Goal: Navigation & Orientation: Find specific page/section

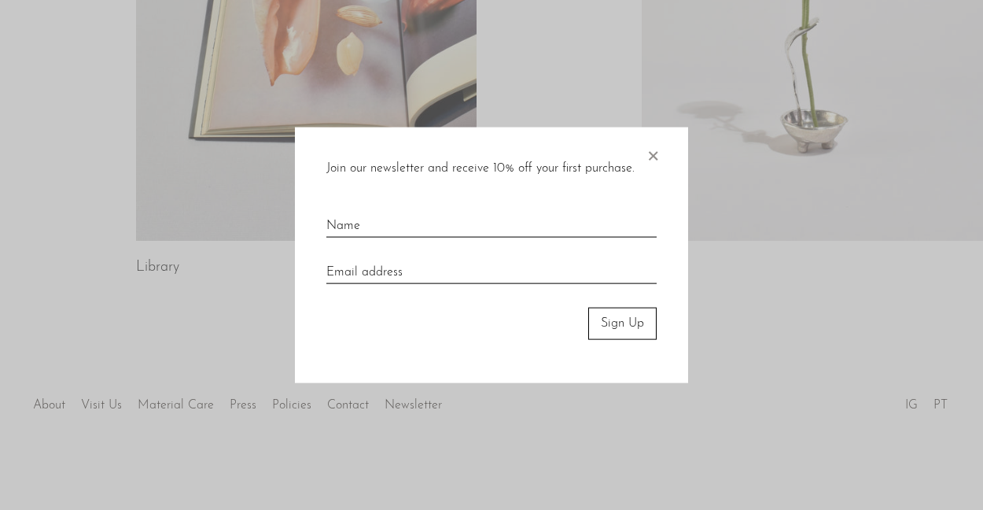
scroll to position [1044, 0]
click at [654, 152] on span "×" at bounding box center [653, 152] width 16 height 50
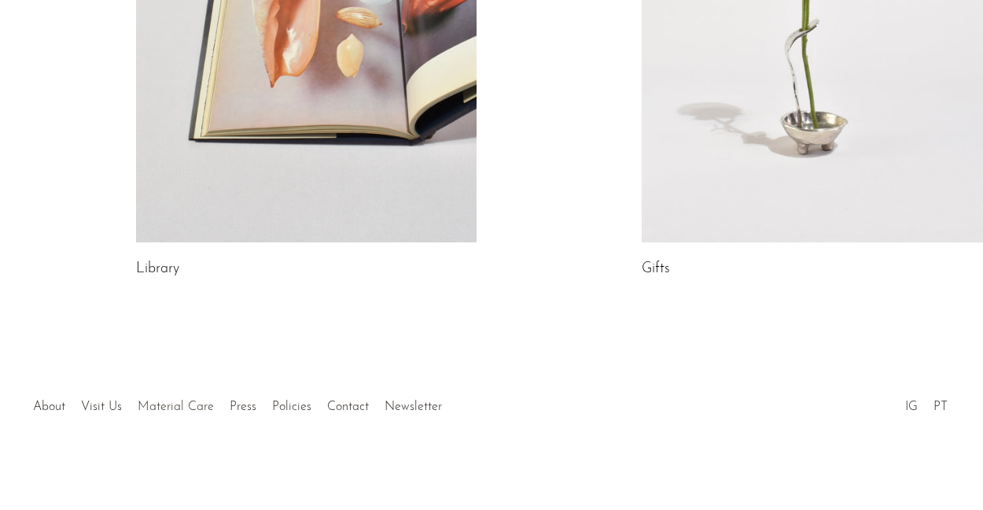
click at [177, 407] on link "Material Care" at bounding box center [176, 406] width 76 height 13
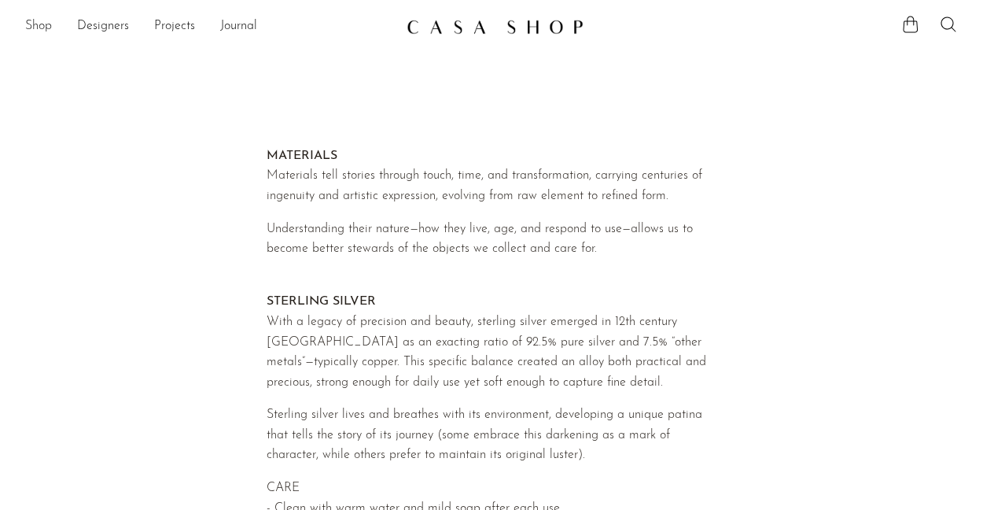
click at [35, 25] on link "Shop" at bounding box center [38, 27] width 27 height 20
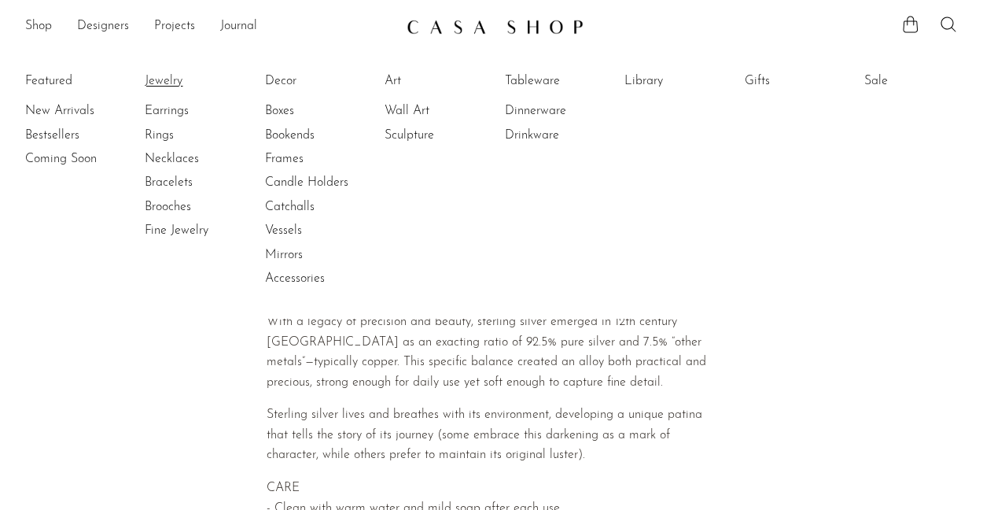
click at [175, 80] on link "Jewelry" at bounding box center [204, 80] width 118 height 17
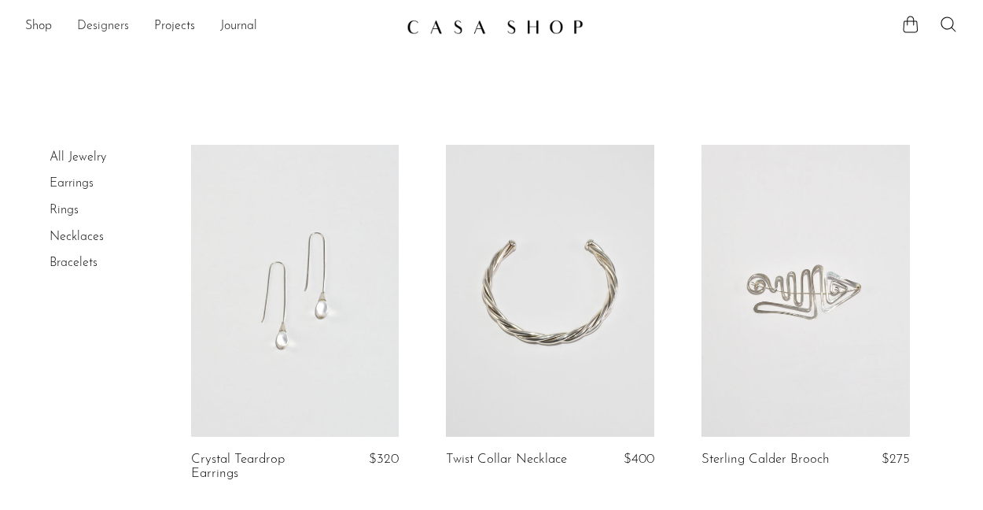
click at [98, 26] on link "Designers" at bounding box center [103, 27] width 52 height 20
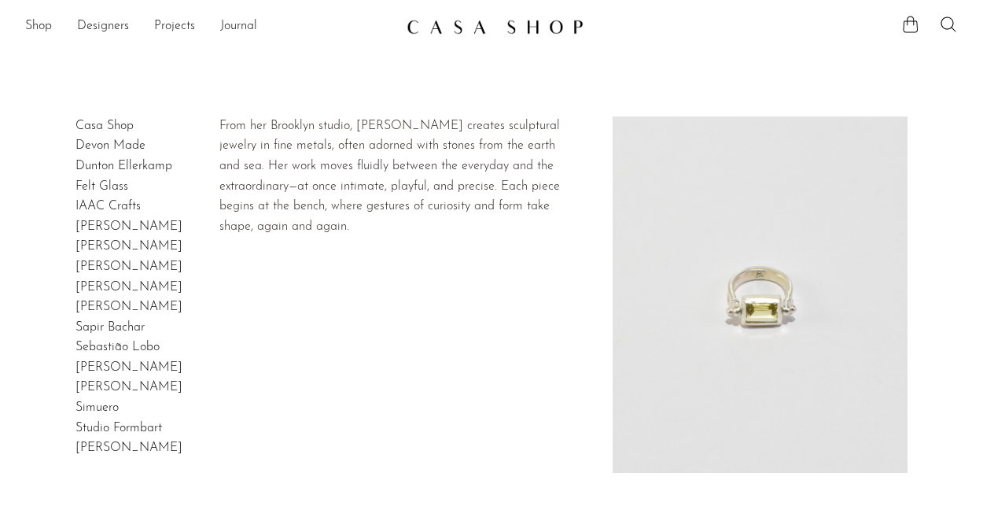
click at [89, 284] on link "Lizzie Ames" at bounding box center [129, 287] width 107 height 13
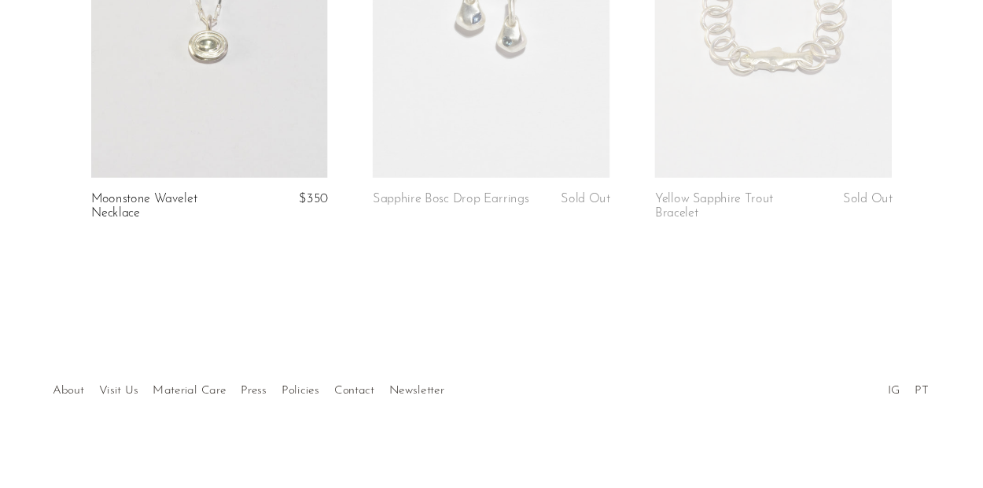
scroll to position [838, 0]
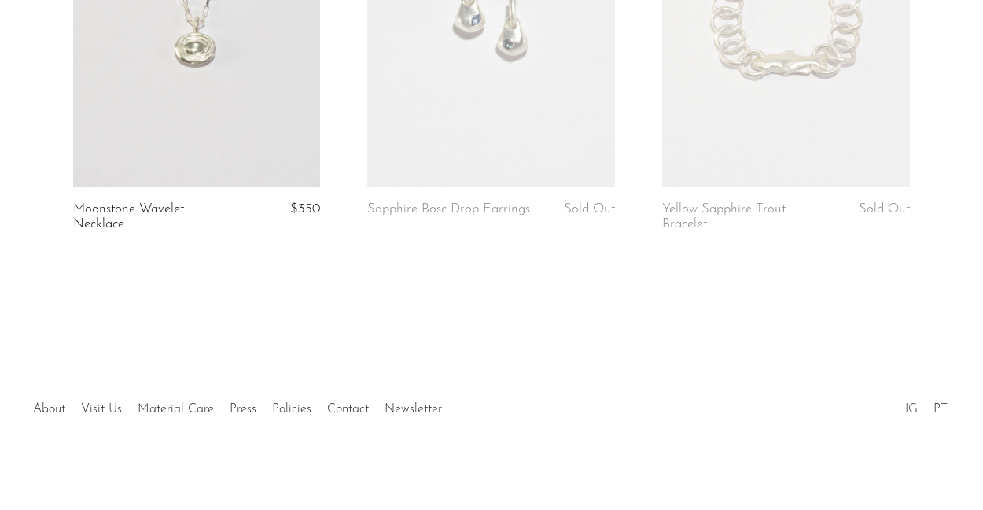
click at [909, 403] on link "IG" at bounding box center [911, 409] width 13 height 13
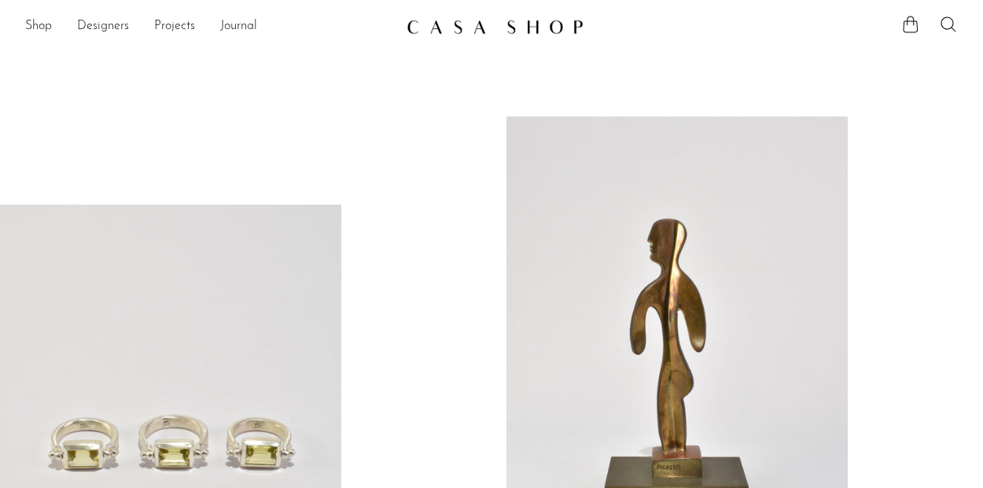
scroll to position [1044, 0]
